Goal: Information Seeking & Learning: Learn about a topic

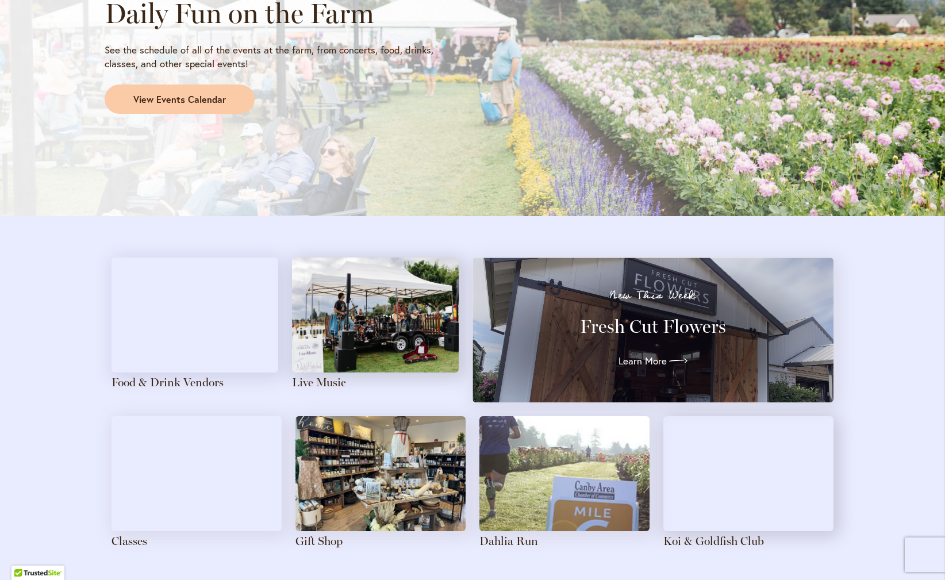
scroll to position [1104, 0]
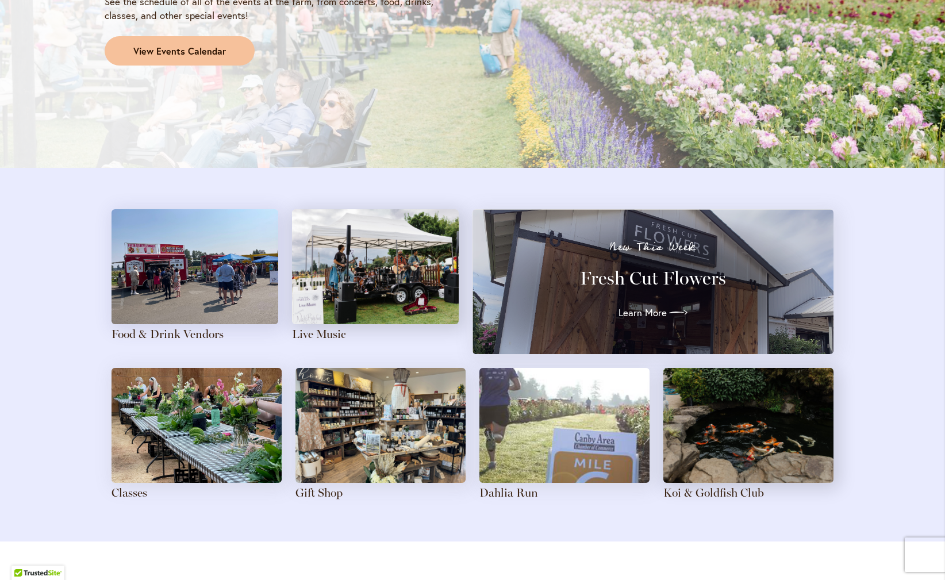
click at [169, 51] on span "View Events Calendar" at bounding box center [179, 51] width 93 height 13
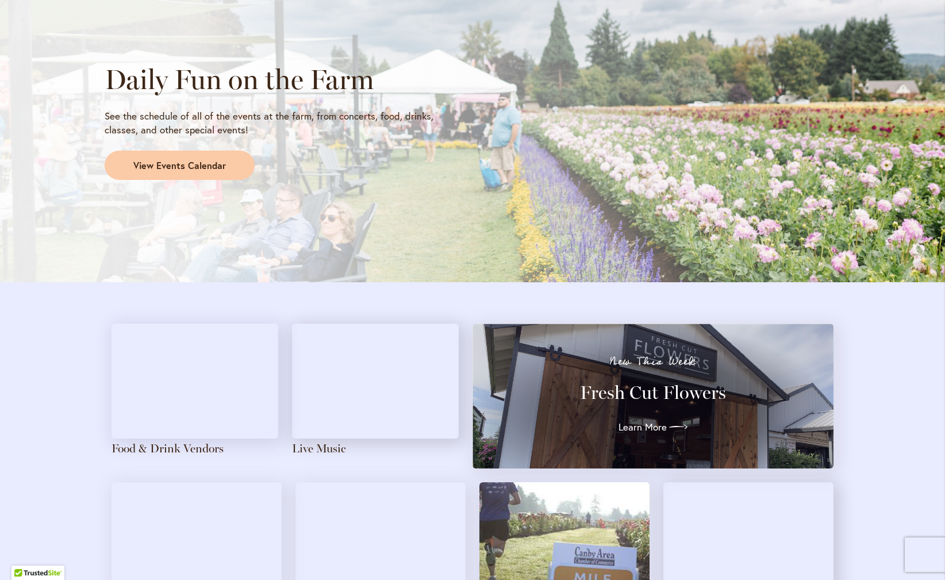
scroll to position [990, 0]
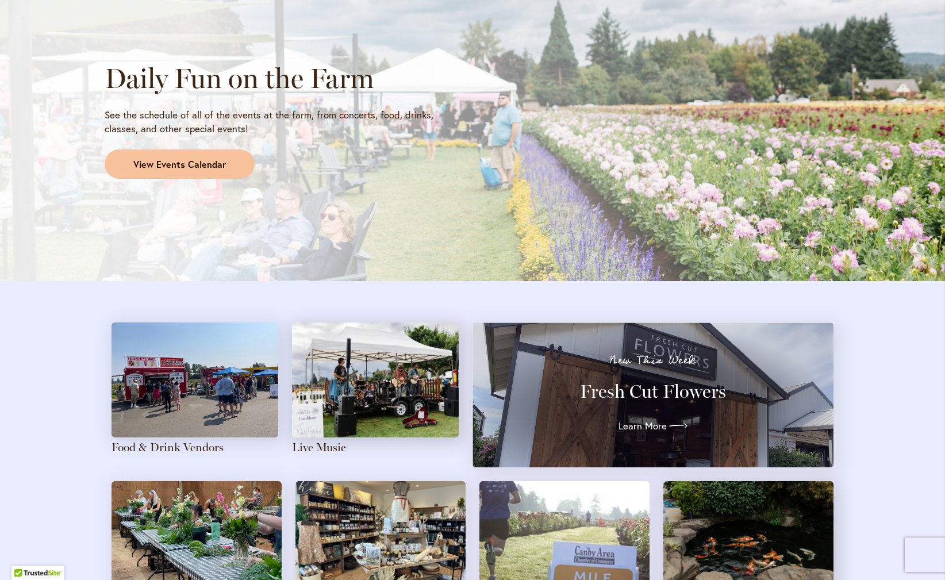
click at [196, 166] on link "View Events Calendar" at bounding box center [180, 165] width 150 height 30
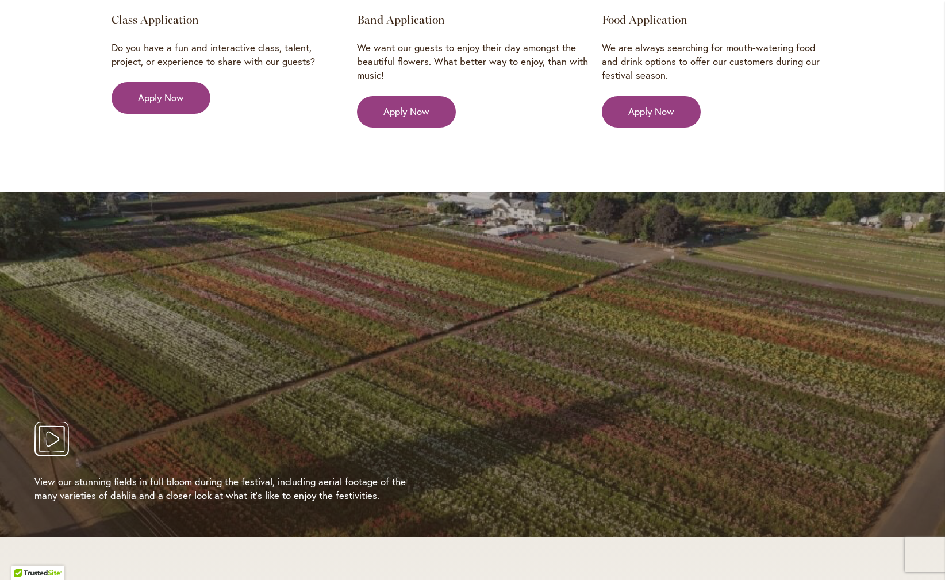
scroll to position [1997, 0]
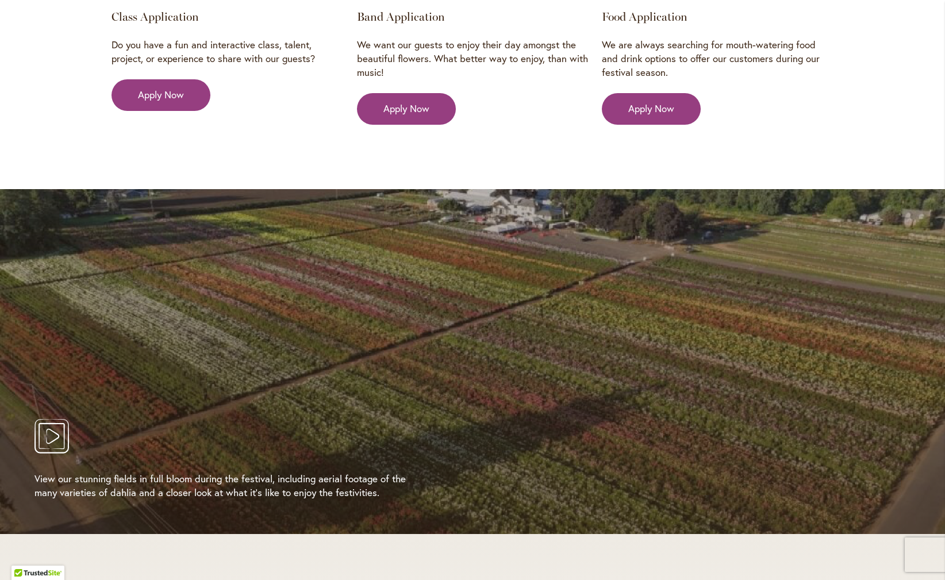
click at [44, 419] on icon "Play Video" at bounding box center [52, 436] width 35 height 35
click at [399, 333] on div at bounding box center [472, 361] width 945 height 345
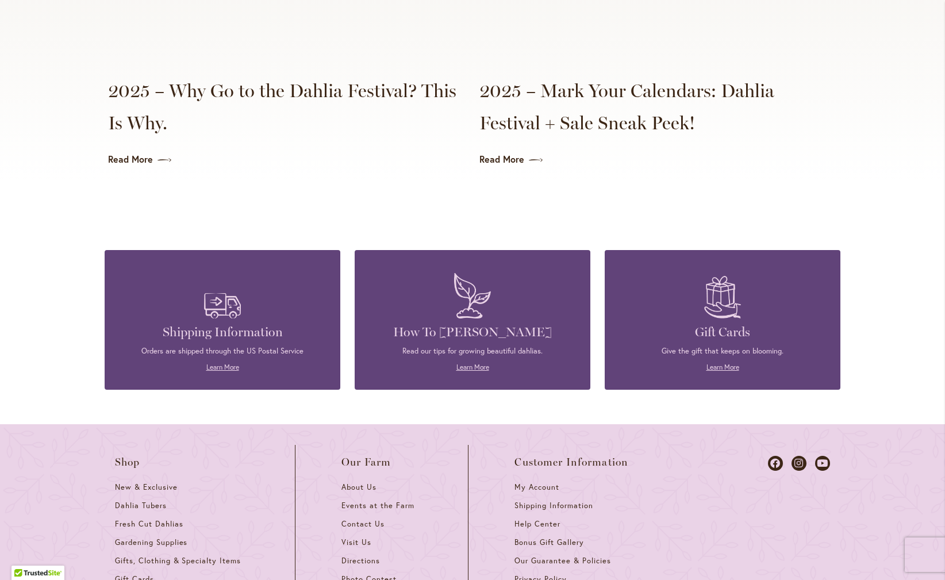
scroll to position [2866, 0]
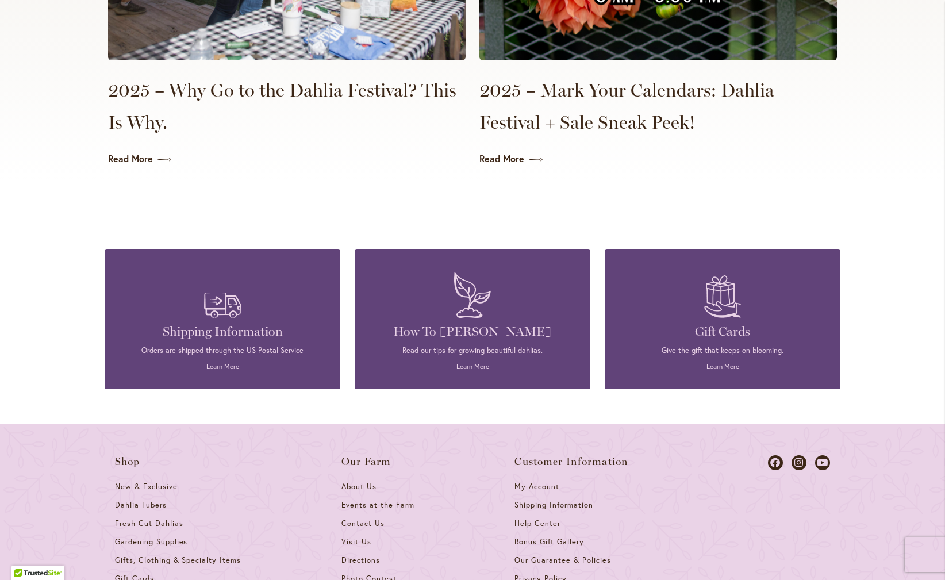
click at [445, 362] on p "Learn More" at bounding box center [472, 367] width 201 height 10
click at [465, 362] on link "Learn More" at bounding box center [473, 366] width 33 height 9
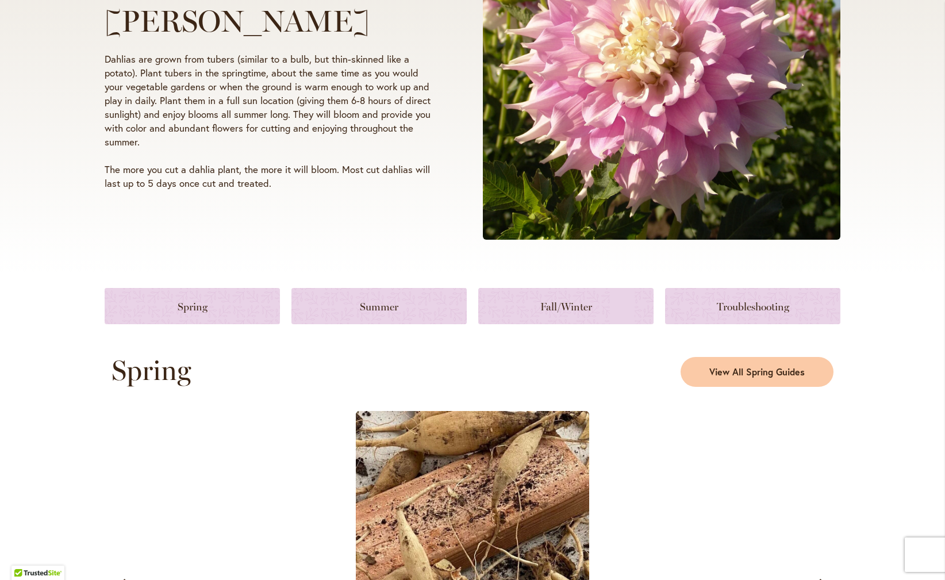
scroll to position [281, 0]
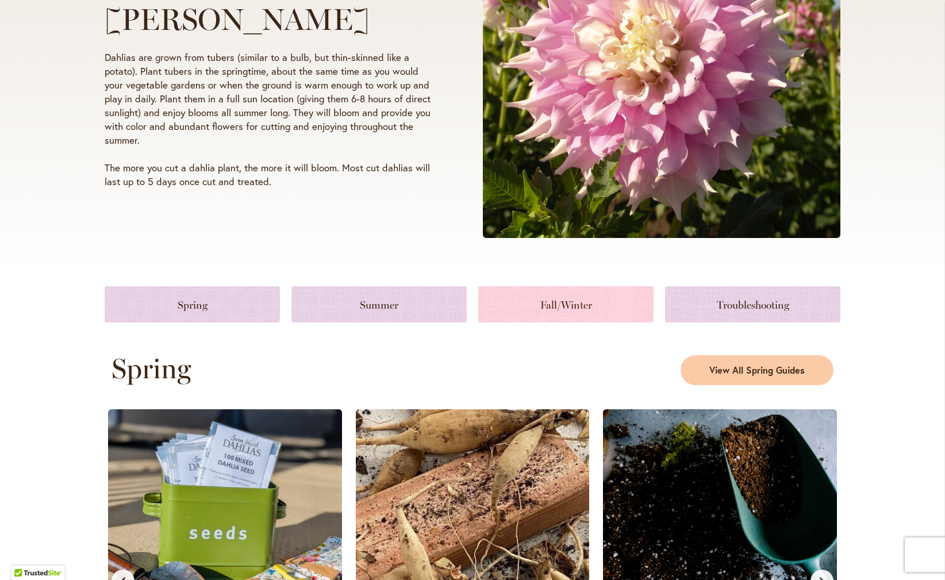
click at [564, 307] on link at bounding box center [565, 304] width 175 height 36
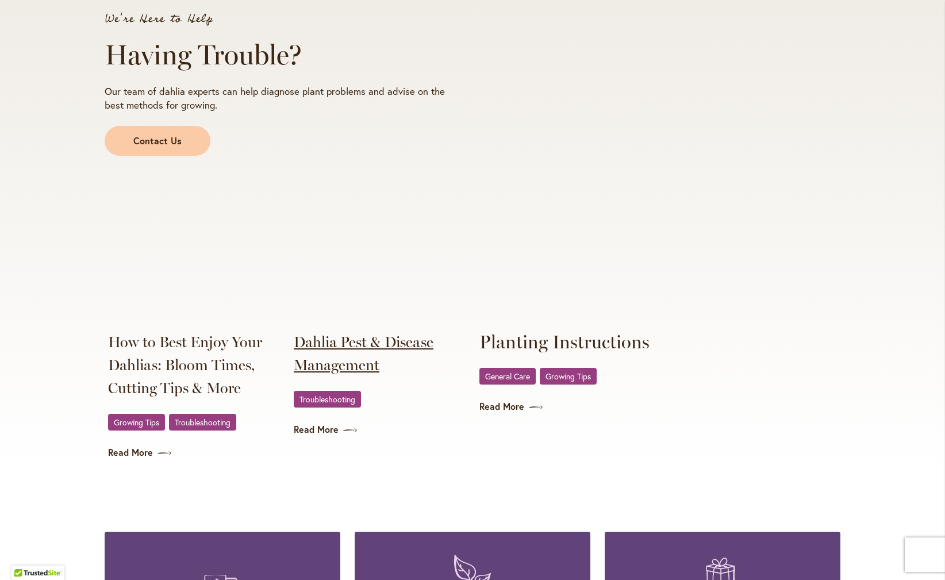
scroll to position [2154, 0]
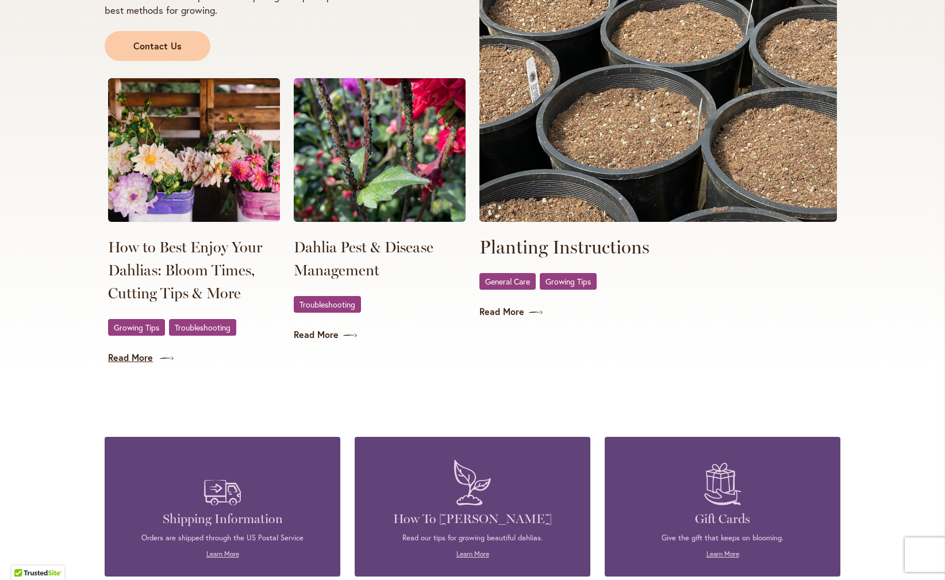
click at [130, 360] on link "Read More" at bounding box center [194, 357] width 172 height 13
